Goal: Task Accomplishment & Management: Manage account settings

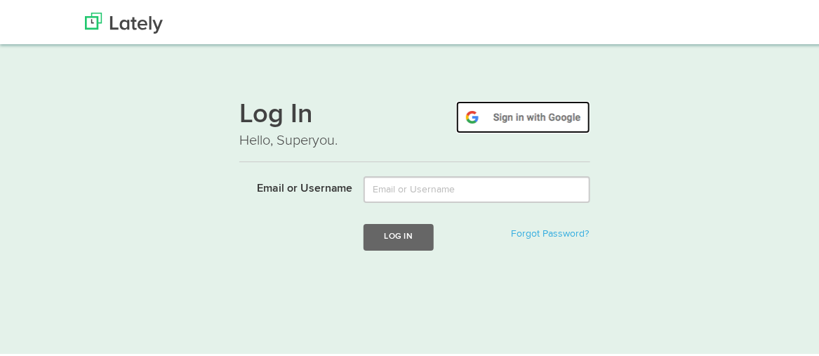
click at [532, 114] on img at bounding box center [523, 115] width 134 height 32
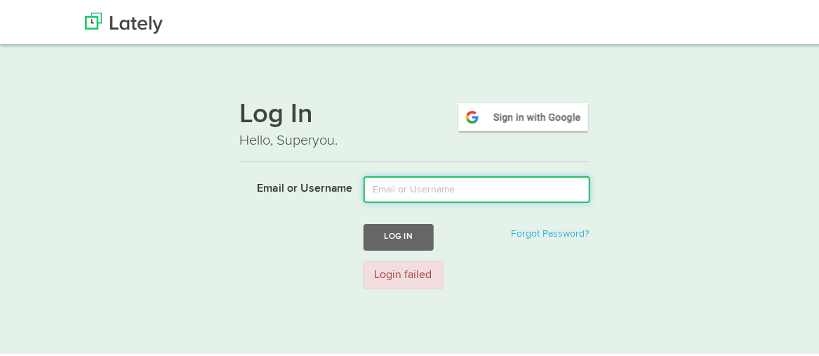
click at [420, 190] on input "Email or Username" at bounding box center [477, 187] width 227 height 27
type input "nataliapintosoaresterra@gmail.com"
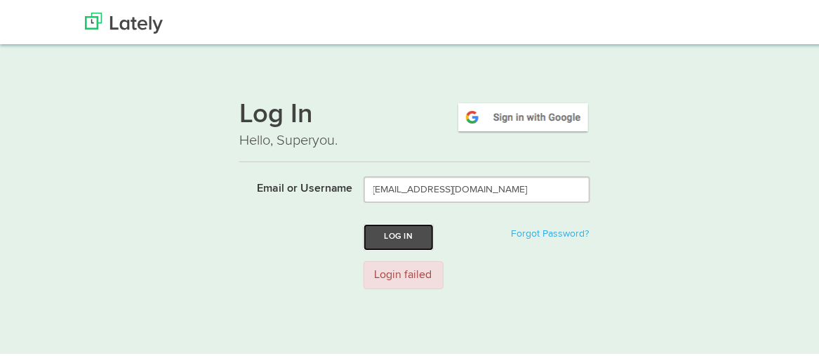
click at [407, 241] on button "Log In" at bounding box center [399, 235] width 70 height 26
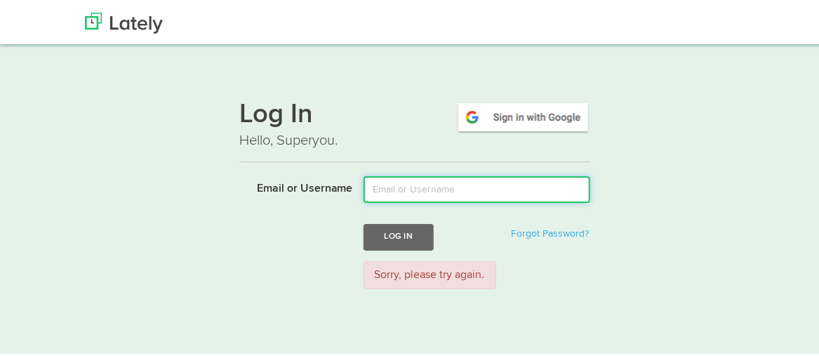
click at [393, 187] on input "Email or Username" at bounding box center [477, 187] width 227 height 27
type input "[GEOGRAPHIC_DATA]"
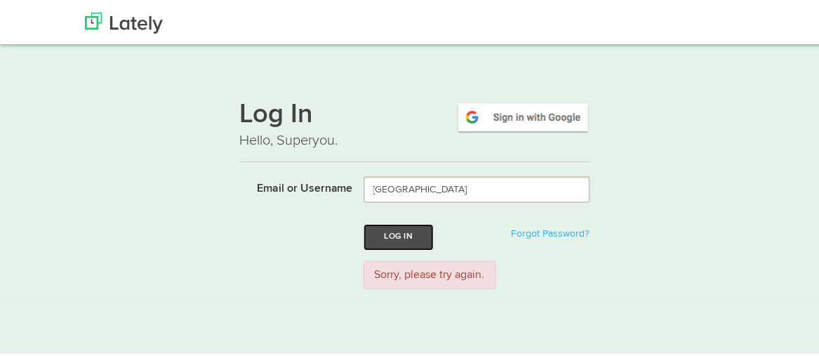
click at [427, 227] on button "Log In" at bounding box center [399, 235] width 70 height 26
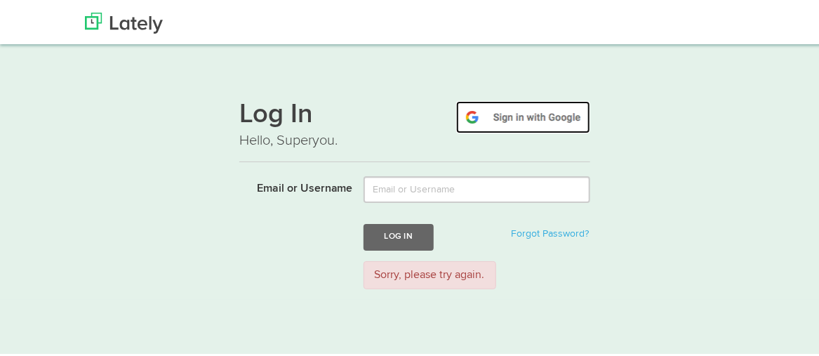
click at [534, 117] on img at bounding box center [523, 115] width 134 height 32
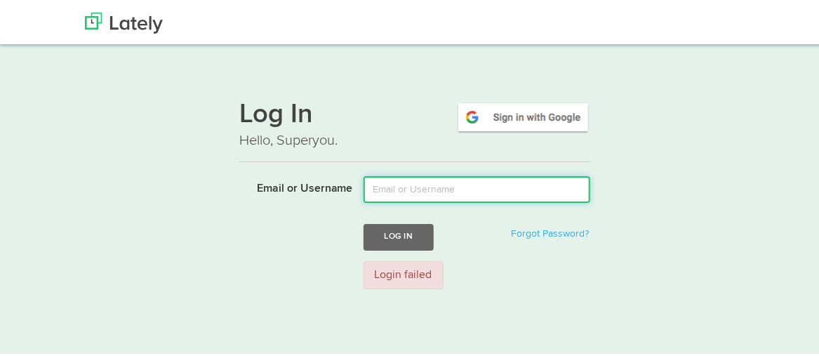
drag, startPoint x: 0, startPoint y: 0, endPoint x: 496, endPoint y: 189, distance: 530.9
click at [496, 189] on input "Email or Username" at bounding box center [477, 187] width 227 height 27
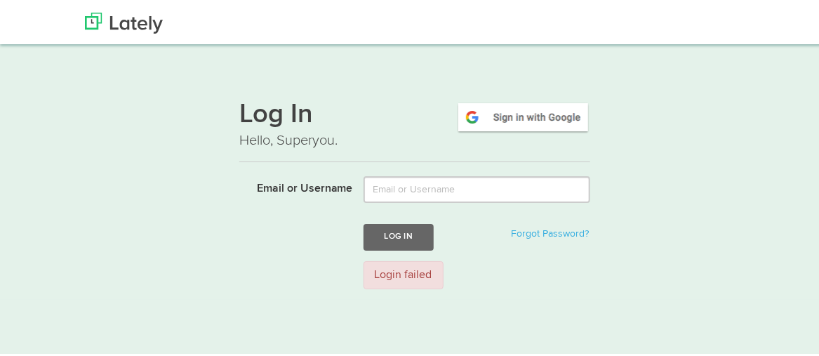
click at [665, 193] on div "Log In Hello, Superyou. Email or Username Log In Forgot Password? Login failed" at bounding box center [414, 191] width 639 height 213
click at [560, 234] on link "Forgot Password?" at bounding box center [550, 232] width 78 height 10
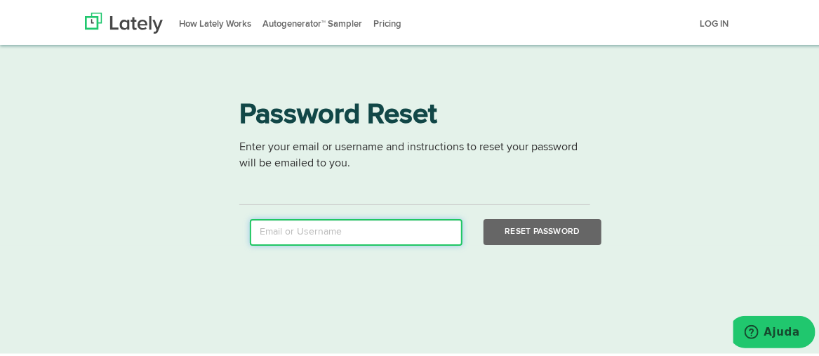
click at [295, 234] on input "email" at bounding box center [356, 230] width 213 height 27
type input "nataliapintosoaresterra@gmail.com"
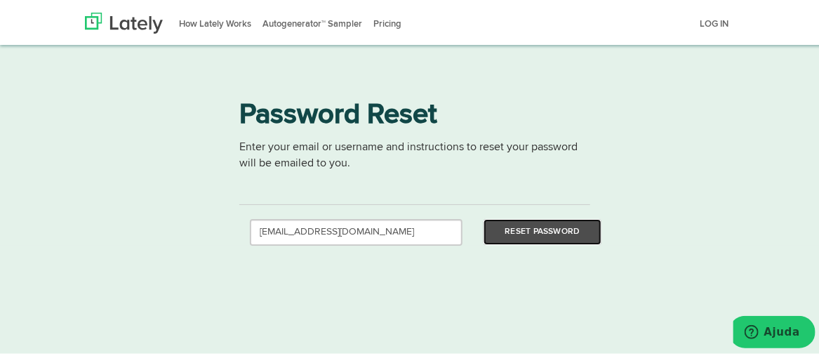
click at [547, 232] on button "Reset Password" at bounding box center [542, 230] width 117 height 26
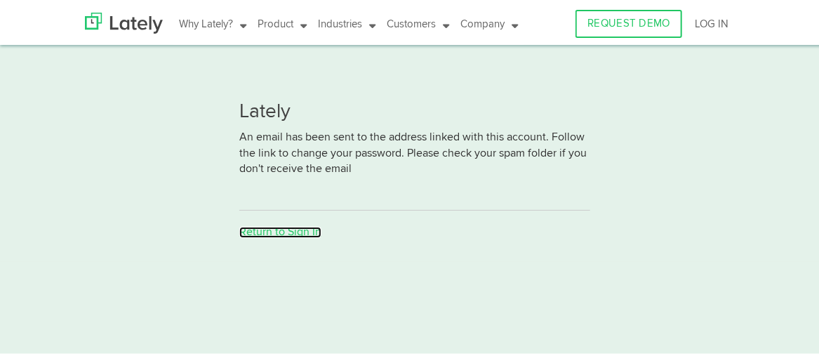
click at [312, 236] on link "Return to Sign In" at bounding box center [280, 230] width 82 height 11
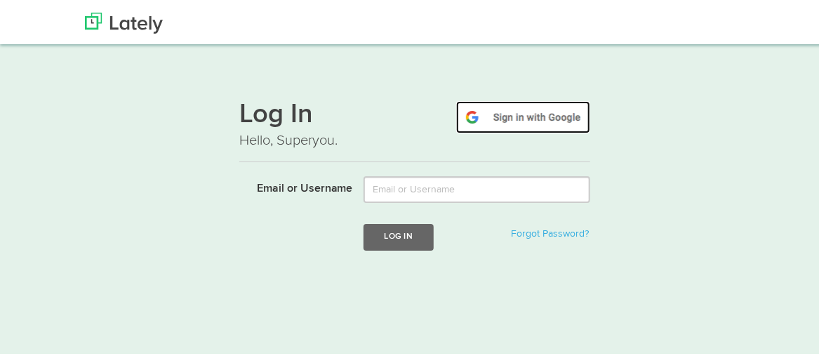
click at [523, 113] on img at bounding box center [523, 115] width 134 height 32
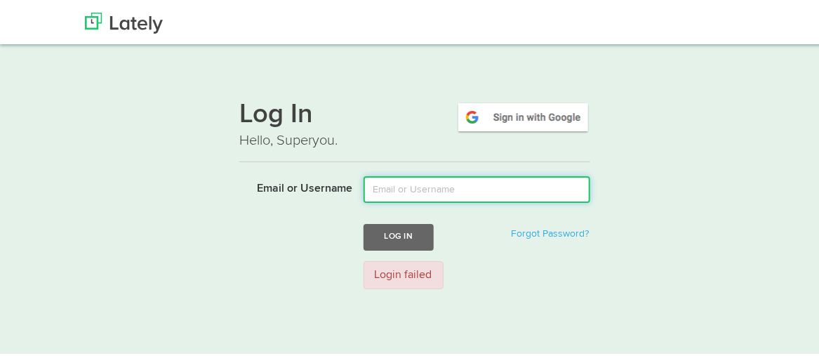
drag, startPoint x: 0, startPoint y: 0, endPoint x: 502, endPoint y: 187, distance: 535.4
click at [502, 187] on input "Email or Username" at bounding box center [477, 187] width 227 height 27
type input "Natália Terra"
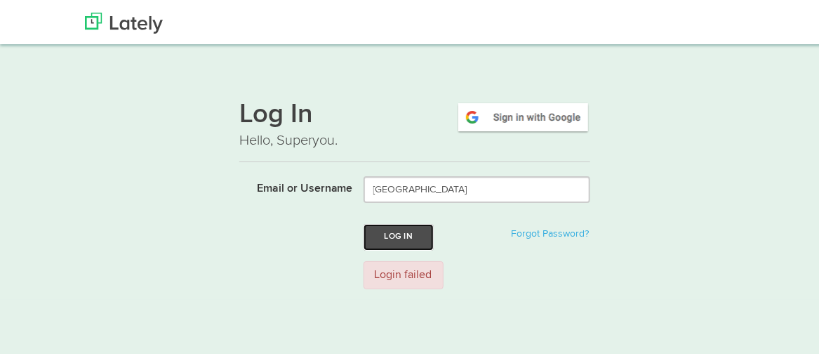
click at [414, 237] on button "Log In" at bounding box center [399, 235] width 70 height 26
click at [397, 234] on button "Log In" at bounding box center [399, 235] width 70 height 26
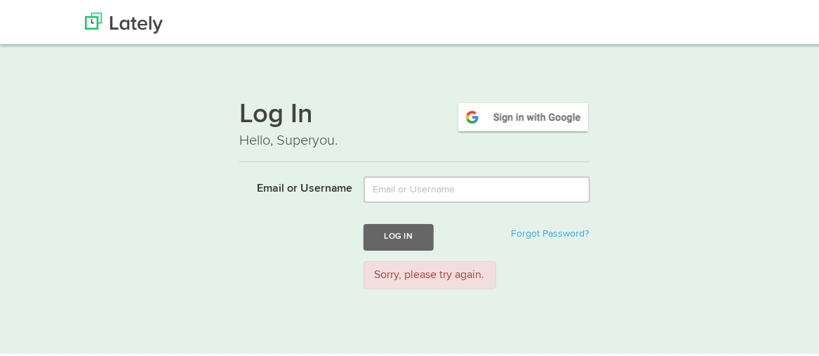
click at [576, 281] on div "Sorry, please try again." at bounding box center [477, 273] width 248 height 29
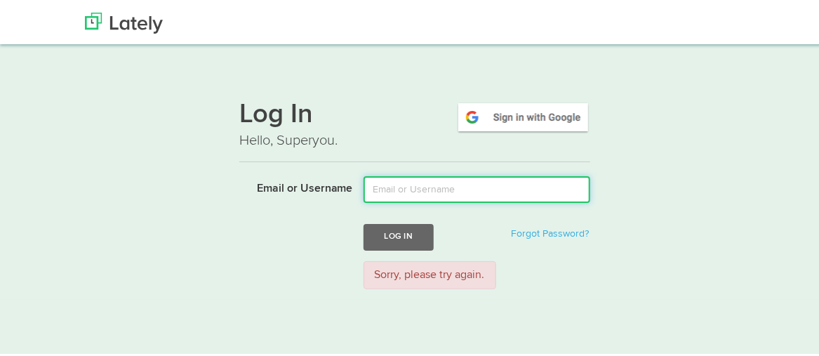
click at [402, 186] on input "Email or Username" at bounding box center [477, 187] width 227 height 27
type input "[EMAIL_ADDRESS][DOMAIN_NAME]"
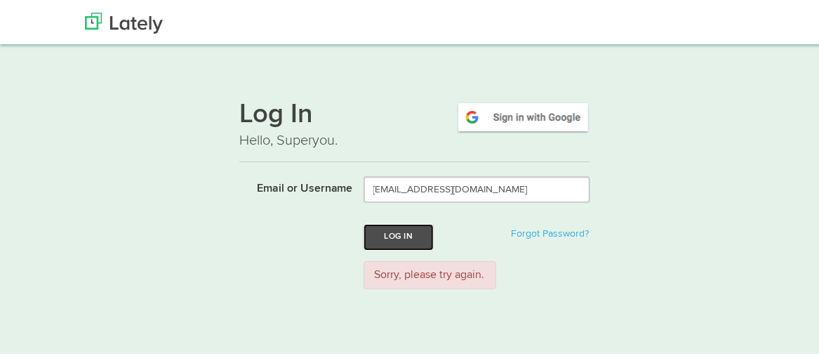
click at [399, 235] on button "Log In" at bounding box center [399, 235] width 70 height 26
click at [476, 271] on div "Sorry, please try again." at bounding box center [430, 273] width 133 height 29
click at [578, 277] on div "Sorry, please try again." at bounding box center [477, 273] width 248 height 29
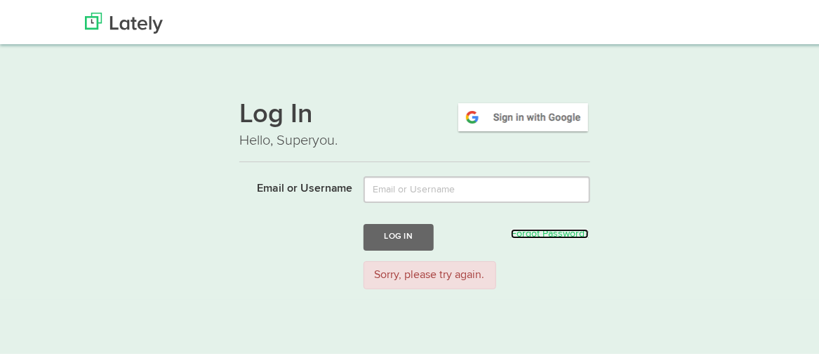
click at [526, 234] on link "Forgot Password?" at bounding box center [550, 232] width 78 height 10
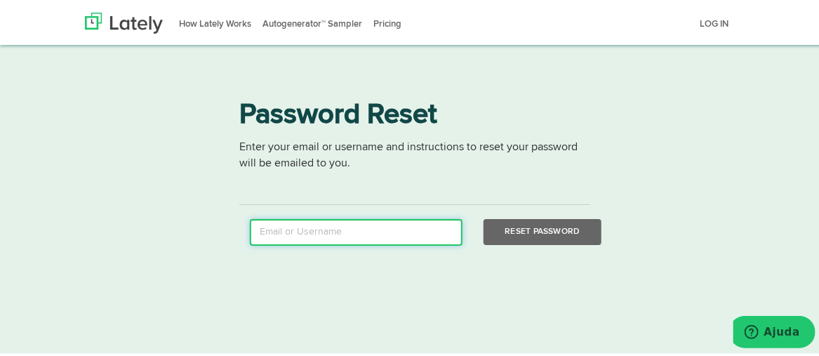
click at [292, 234] on input "email" at bounding box center [356, 230] width 213 height 27
type input "nataliapintosoaresterra@gmail.com"
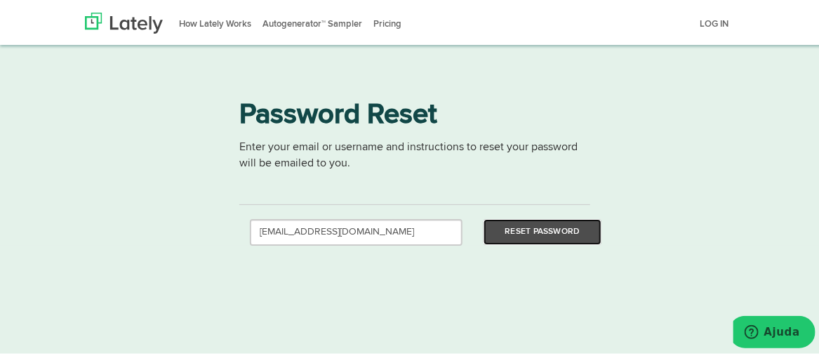
click at [535, 234] on button "Reset Password" at bounding box center [542, 230] width 117 height 26
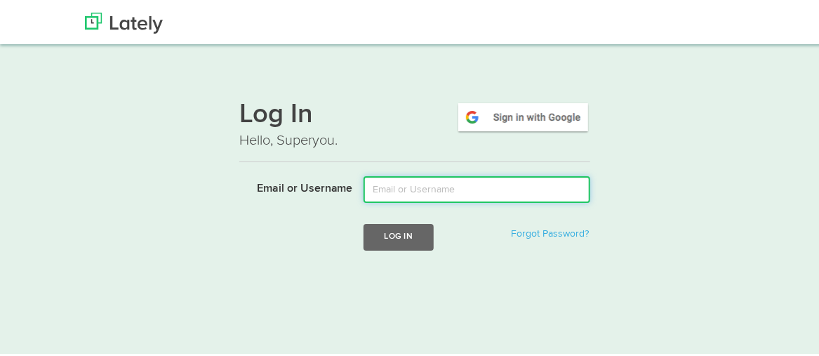
click at [399, 189] on input "Email or Username" at bounding box center [477, 187] width 227 height 27
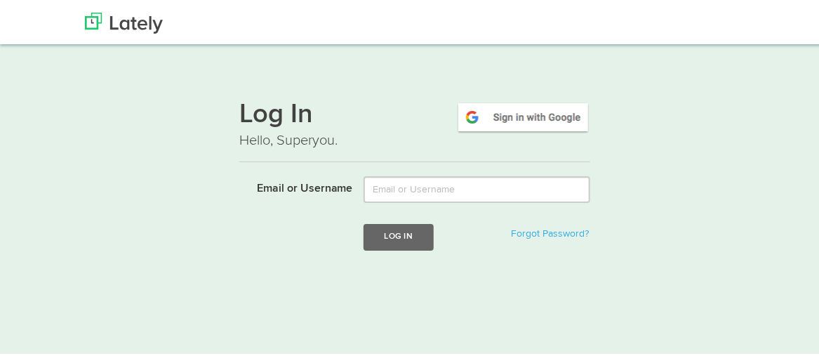
click at [743, 128] on div "Log In Hello, Superyou. Email or Username Log In Forgot Password?" at bounding box center [414, 177] width 681 height 185
click at [553, 119] on img at bounding box center [523, 115] width 134 height 32
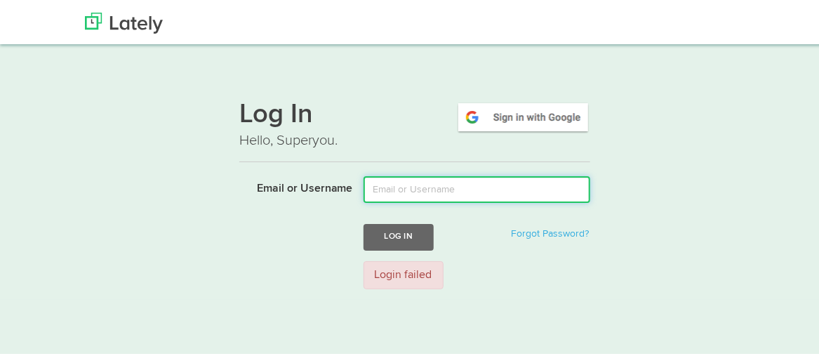
click at [387, 183] on input "Email or Username" at bounding box center [477, 187] width 227 height 27
type input "[EMAIL_ADDRESS][DOMAIN_NAME]"
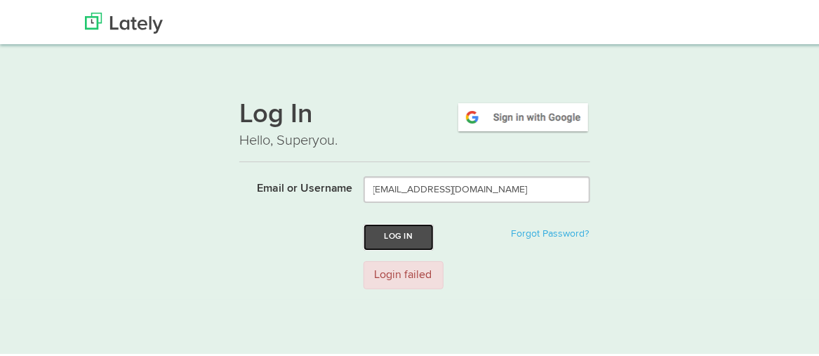
click at [406, 232] on button "Log In" at bounding box center [399, 235] width 70 height 26
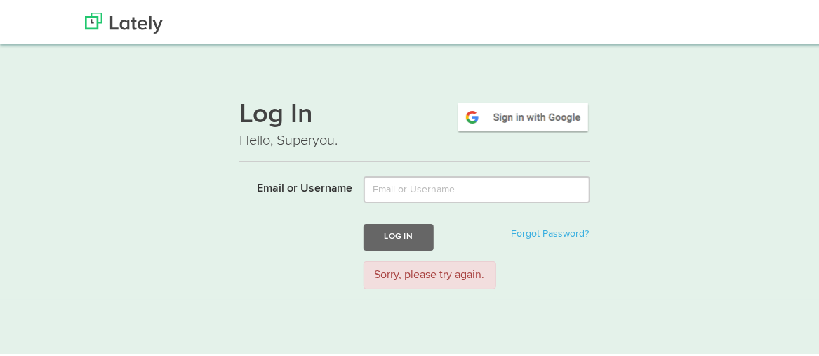
click at [423, 279] on div "Sorry, please try again." at bounding box center [430, 273] width 133 height 29
